Goal: Information Seeking & Learning: Check status

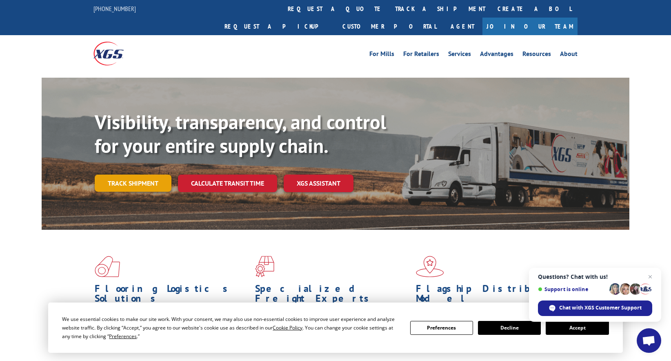
click at [154, 174] on link "Track shipment" at bounding box center [133, 182] width 77 height 17
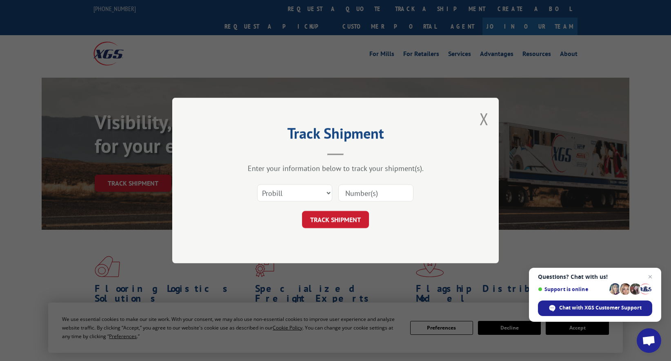
click at [389, 189] on input at bounding box center [376, 192] width 75 height 17
paste input "17156719"
type input "17156719"
click at [312, 217] on button "TRACK SHIPMENT" at bounding box center [335, 219] width 67 height 17
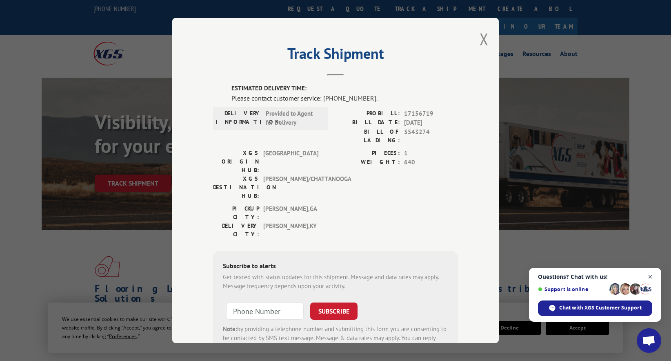
click at [651, 277] on span "Close chat" at bounding box center [651, 277] width 10 height 10
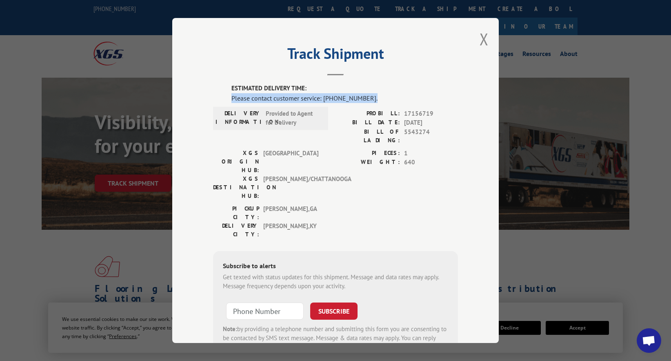
drag, startPoint x: 225, startPoint y: 96, endPoint x: 398, endPoint y: 97, distance: 173.6
click at [398, 97] on div "ESTIMATED DELIVERY TIME: Please contact customer service: (844) 947-7447. DELIV…" at bounding box center [335, 223] width 245 height 278
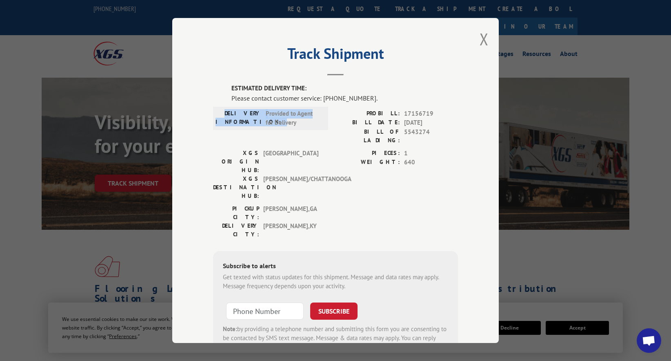
drag, startPoint x: 230, startPoint y: 113, endPoint x: 310, endPoint y: 115, distance: 79.7
click at [310, 115] on div "DELIVERY INFORMATION: Provided to Agent for Delivery" at bounding box center [271, 118] width 110 height 18
click at [330, 149] on div "XGS ORIGIN HUB: TUNNEL HILL XGS DESTINATION HUB: AVERITT/CHATTANOOGA PIECES: 1 …" at bounding box center [335, 177] width 245 height 56
drag, startPoint x: 224, startPoint y: 123, endPoint x: 297, endPoint y: 121, distance: 72.7
click at [297, 121] on div "DELIVERY INFORMATION: Provided to Agent for Delivery" at bounding box center [271, 118] width 110 height 18
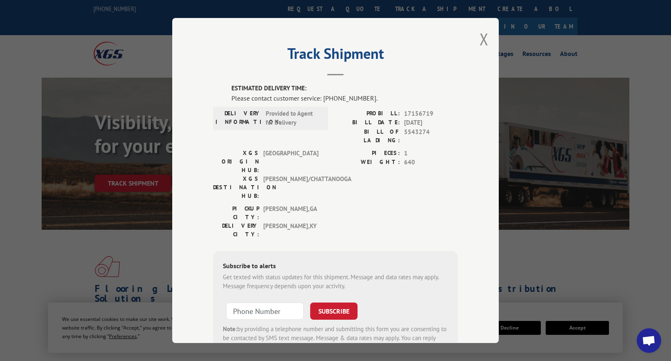
click at [336, 158] on label "WEIGHT:" at bounding box center [368, 162] width 65 height 9
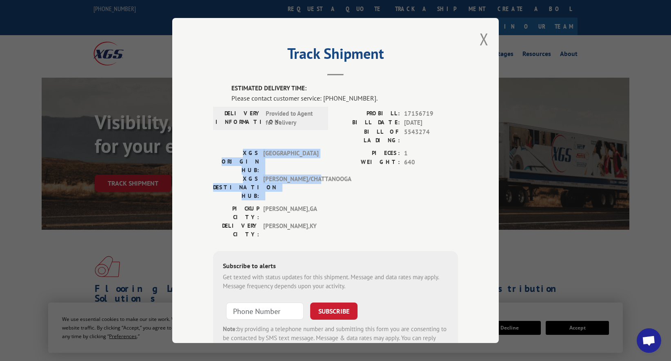
drag, startPoint x: 207, startPoint y: 149, endPoint x: 320, endPoint y: 152, distance: 112.3
click at [320, 152] on div "Track Shipment ESTIMATED DELIVERY TIME: Please contact customer service: [PHONE…" at bounding box center [335, 180] width 327 height 325
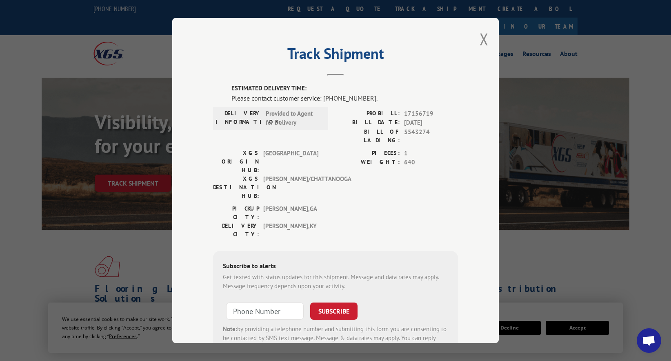
drag, startPoint x: 343, startPoint y: 167, endPoint x: 352, endPoint y: 174, distance: 11.9
click at [343, 169] on div "PIECES: 1 WEIGHT: 640" at bounding box center [397, 177] width 123 height 56
drag, startPoint x: 377, startPoint y: 112, endPoint x: 430, endPoint y: 118, distance: 53.8
click at [430, 118] on div "PROBILL: 17156719" at bounding box center [397, 113] width 123 height 9
drag, startPoint x: 404, startPoint y: 128, endPoint x: 426, endPoint y: 129, distance: 22.9
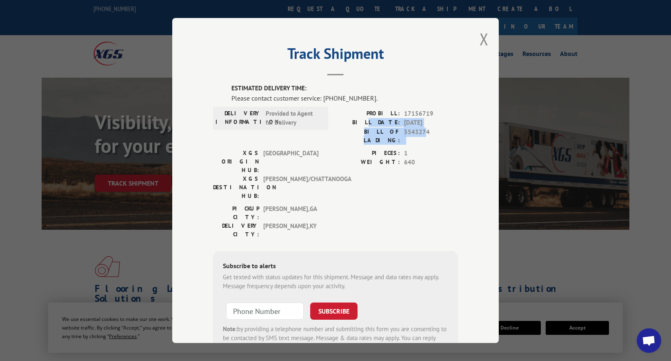
click at [426, 129] on div "PROBILL: 17156719 BILL DATE: 10/02/2025 BILL OF LADING: 5543274" at bounding box center [397, 127] width 123 height 36
click at [367, 138] on div "PROBILL: 17156719 BILL DATE: 10/02/2025 BILL OF LADING: 5543274" at bounding box center [397, 129] width 123 height 40
click at [386, 168] on div "PIECES: 1 WEIGHT: 640" at bounding box center [397, 177] width 123 height 56
drag, startPoint x: 214, startPoint y: 123, endPoint x: 301, endPoint y: 126, distance: 87.0
click at [301, 126] on div "DELIVERY INFORMATION: Provided to Agent for Delivery" at bounding box center [271, 118] width 110 height 18
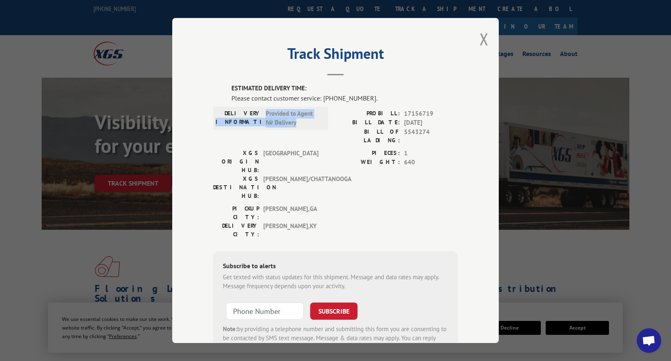
click at [301, 140] on div "DELIVERY INFORMATION: Provided to Agent for Delivery" at bounding box center [270, 129] width 115 height 40
click at [480, 35] on button "Close modal" at bounding box center [484, 39] width 9 height 22
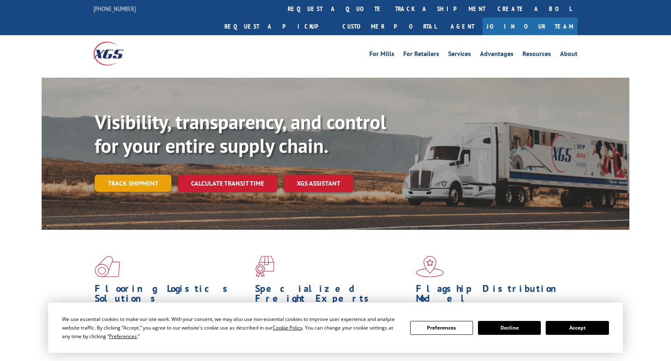
click at [147, 174] on link "Track shipment" at bounding box center [133, 182] width 77 height 17
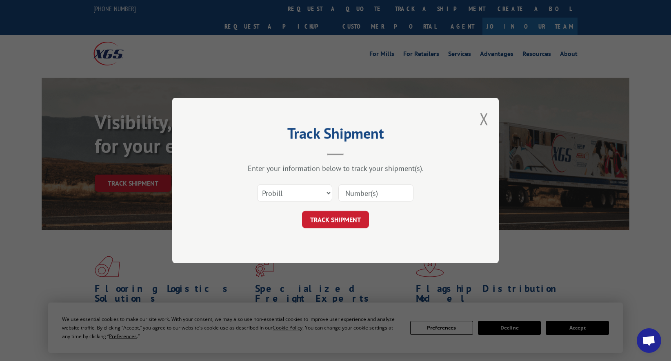
click at [357, 196] on input at bounding box center [376, 192] width 75 height 17
paste input "17156719"
type input "17156719"
click at [357, 220] on button "TRACK SHIPMENT" at bounding box center [335, 219] width 67 height 17
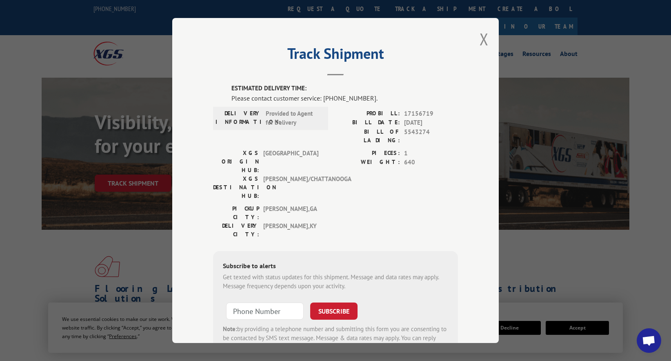
click at [465, 169] on div "Track Shipment ESTIMATED DELIVERY TIME: Please contact customer service: [PHONE…" at bounding box center [335, 180] width 327 height 325
click at [480, 40] on button "Close modal" at bounding box center [484, 39] width 9 height 22
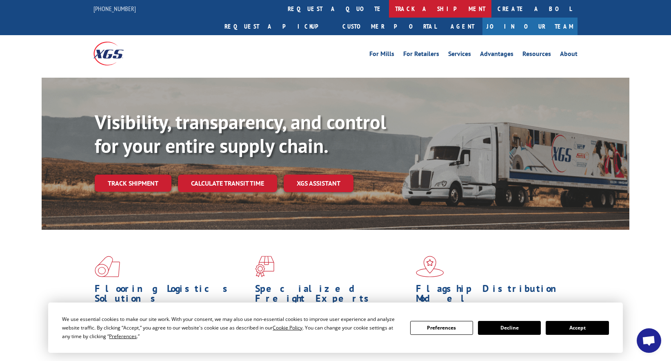
click at [389, 14] on link "track a shipment" at bounding box center [440, 9] width 103 height 18
